Goal: Find contact information: Obtain details needed to contact an individual or organization

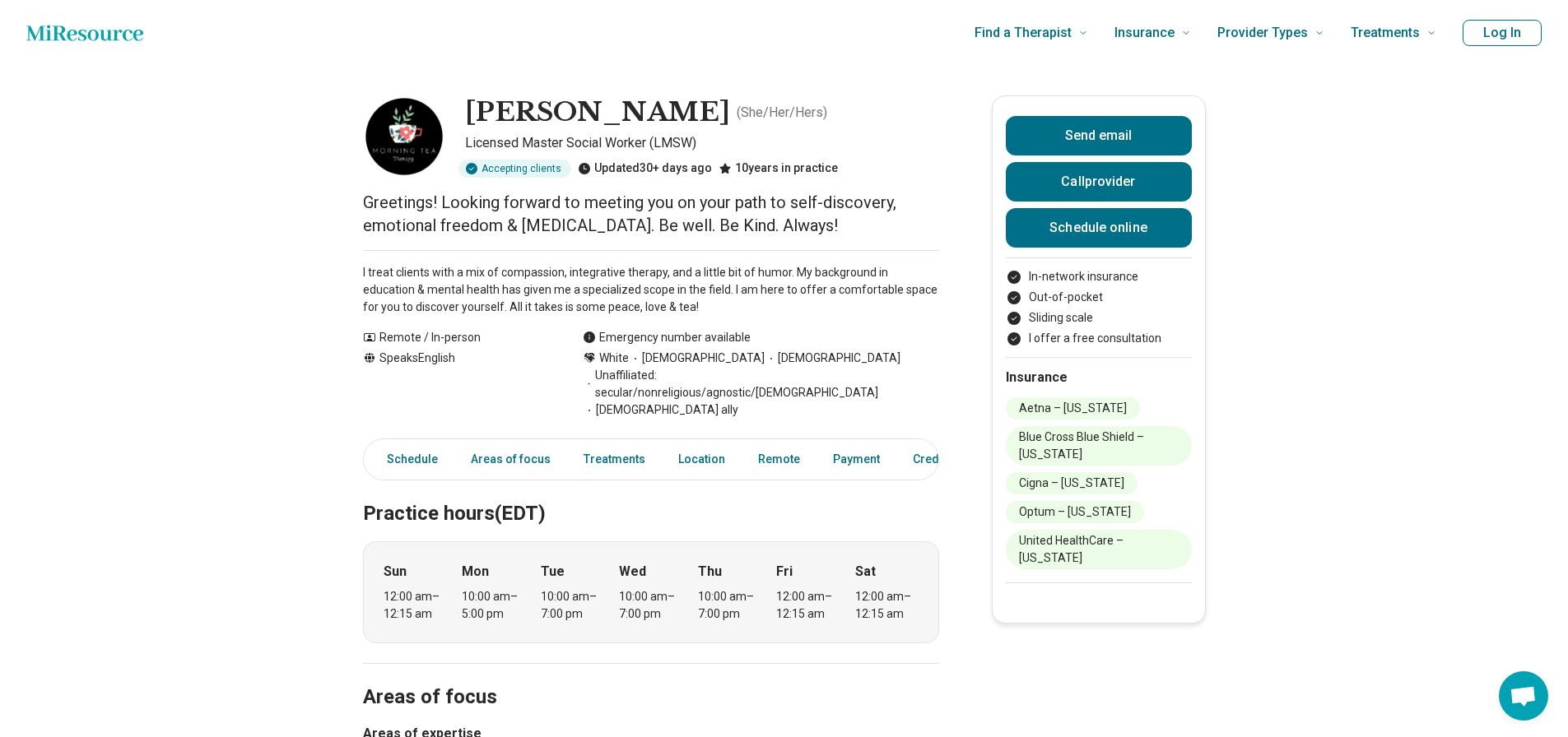
drag, startPoint x: 469, startPoint y: 112, endPoint x: 839, endPoint y: 110, distance: 370.0
click at [839, 110] on div "[PERSON_NAME] ( She/Her/Hers ) Licensed Master Social Worker (LMSW) Accepting c…" at bounding box center [651, 136] width 576 height 82
copy h1 "[PERSON_NAME]"
drag, startPoint x: 463, startPoint y: 98, endPoint x: 834, endPoint y: 107, distance: 371.1
click at [834, 107] on div "[PERSON_NAME] ( She/Her/Hers ) Licensed Master Social Worker (LMSW) Accepting c…" at bounding box center [651, 136] width 576 height 82
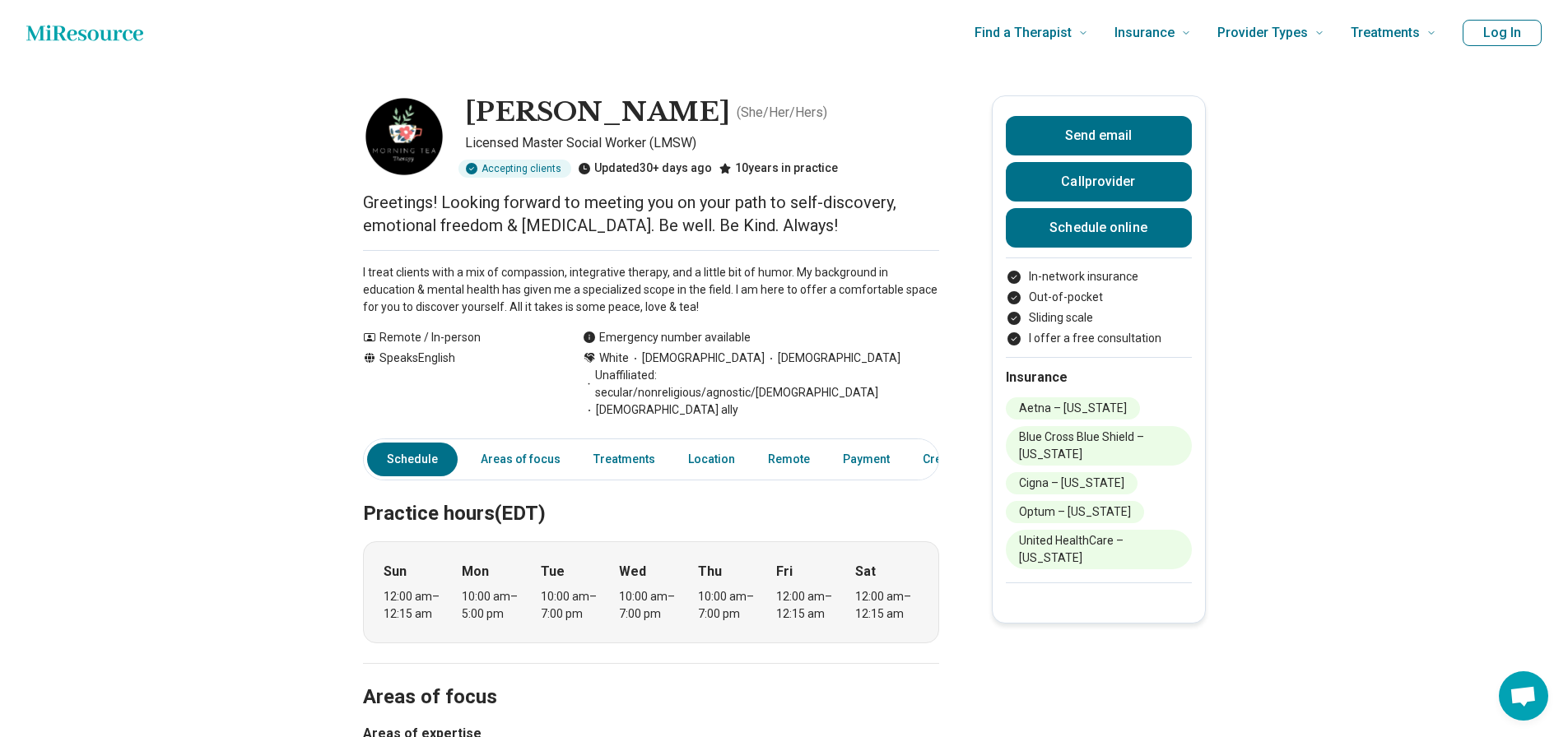
copy h1 "[PERSON_NAME]"
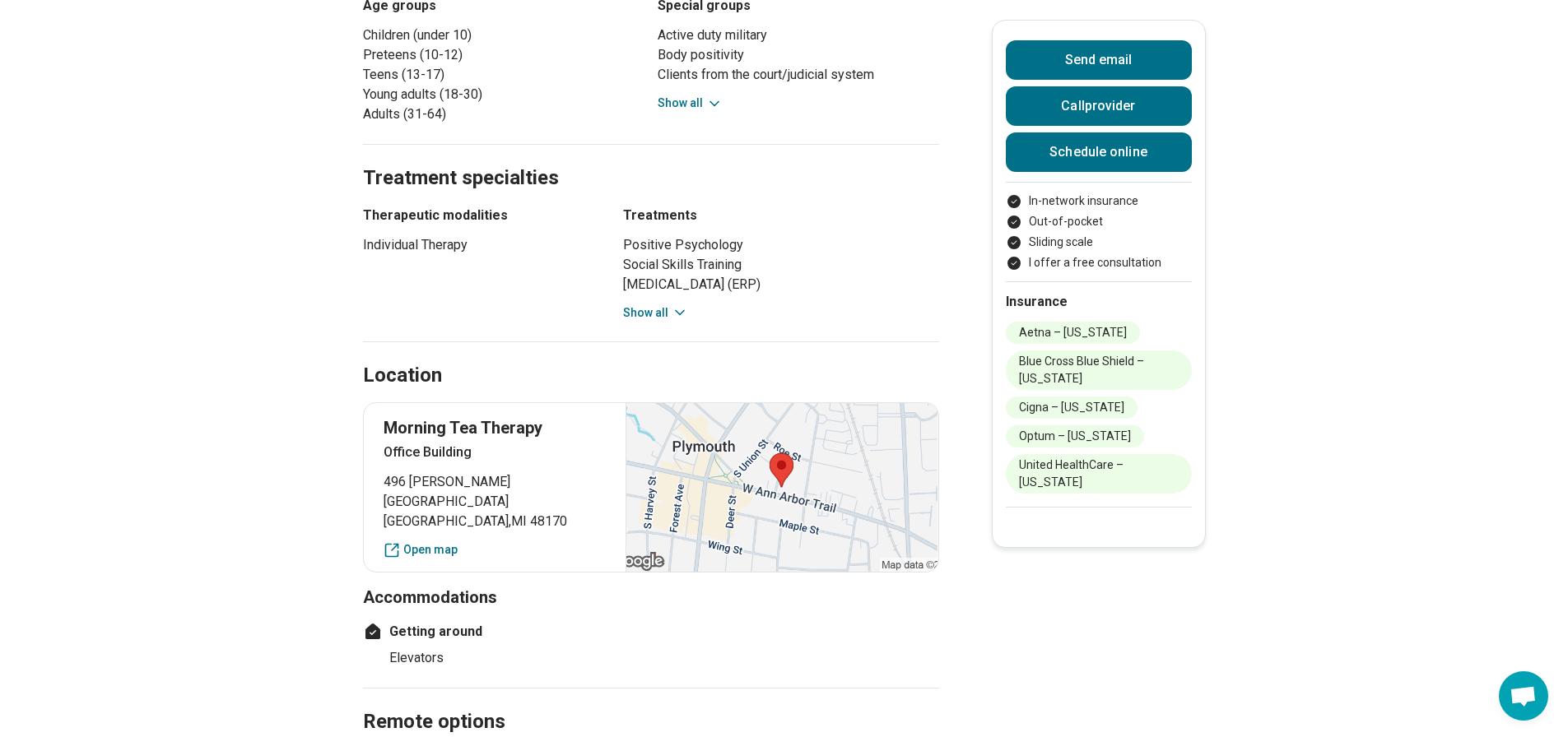
scroll to position [1070, 0]
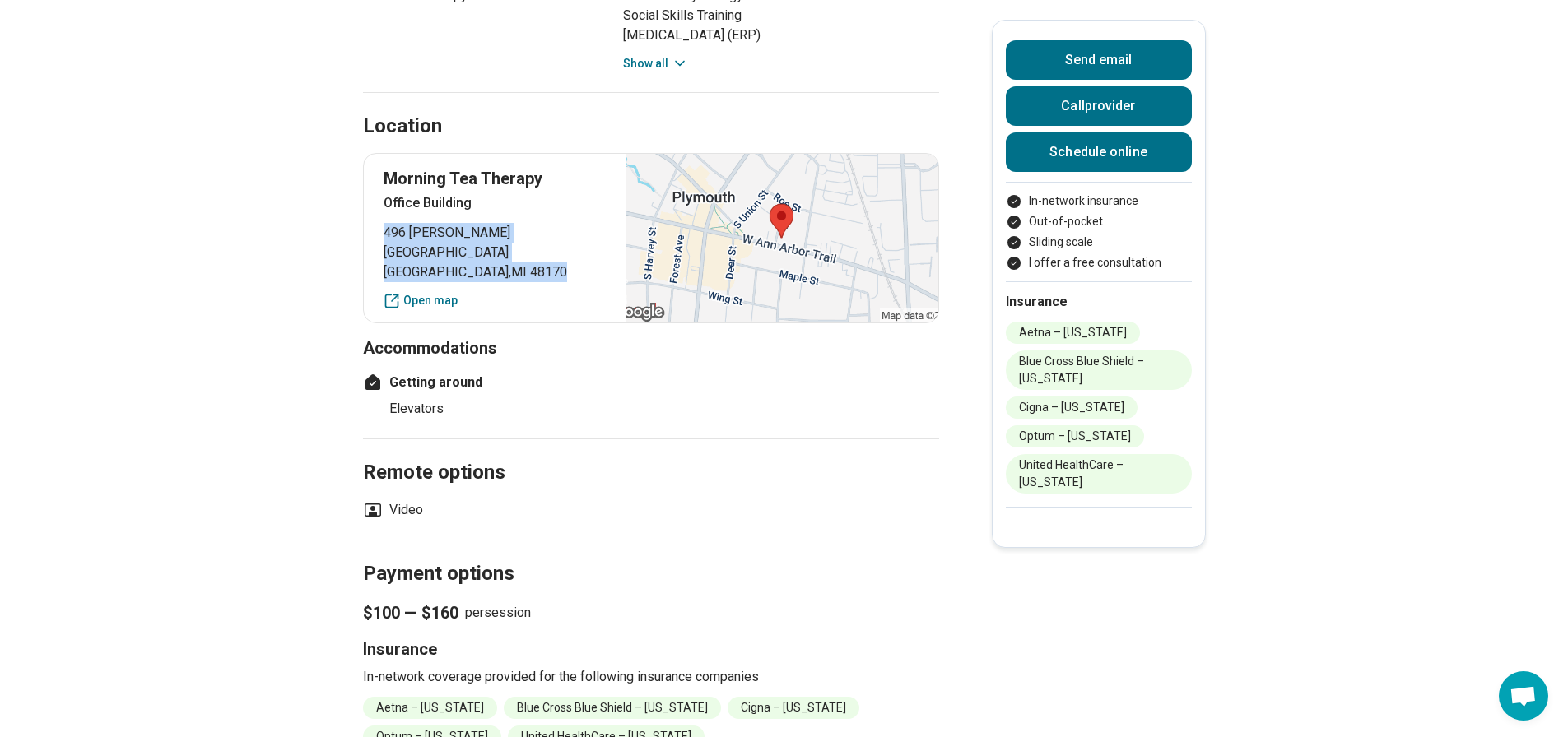
drag, startPoint x: 507, startPoint y: 234, endPoint x: 388, endPoint y: 218, distance: 120.1
click at [388, 218] on div "Morning Tea Therapy Office Building [STREET_ADDRESS][PERSON_NAME] Open map" at bounding box center [651, 238] width 576 height 170
copy p "[STREET_ADDRESS][PERSON_NAME]"
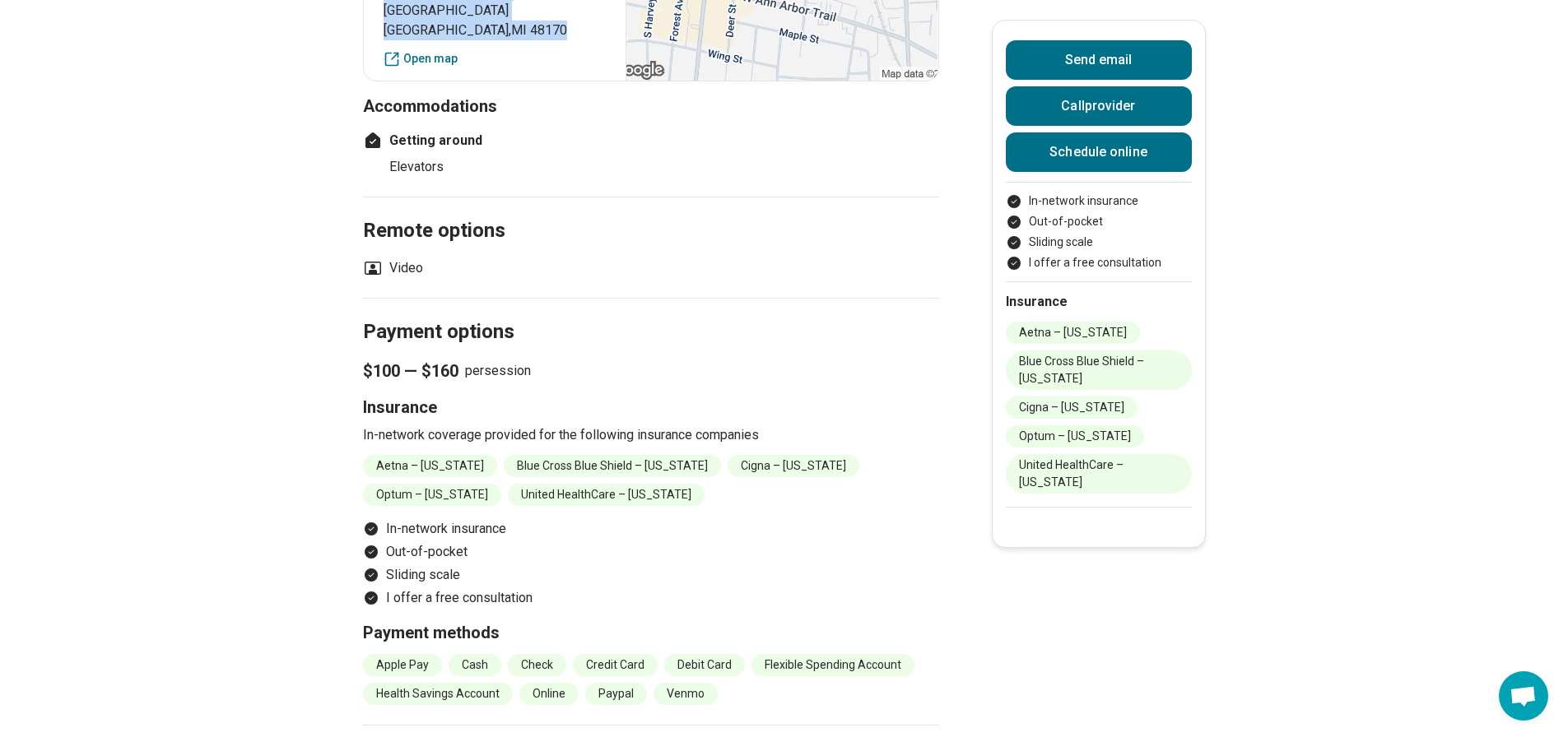
scroll to position [1317, 0]
